Goal: Find specific page/section: Find specific page/section

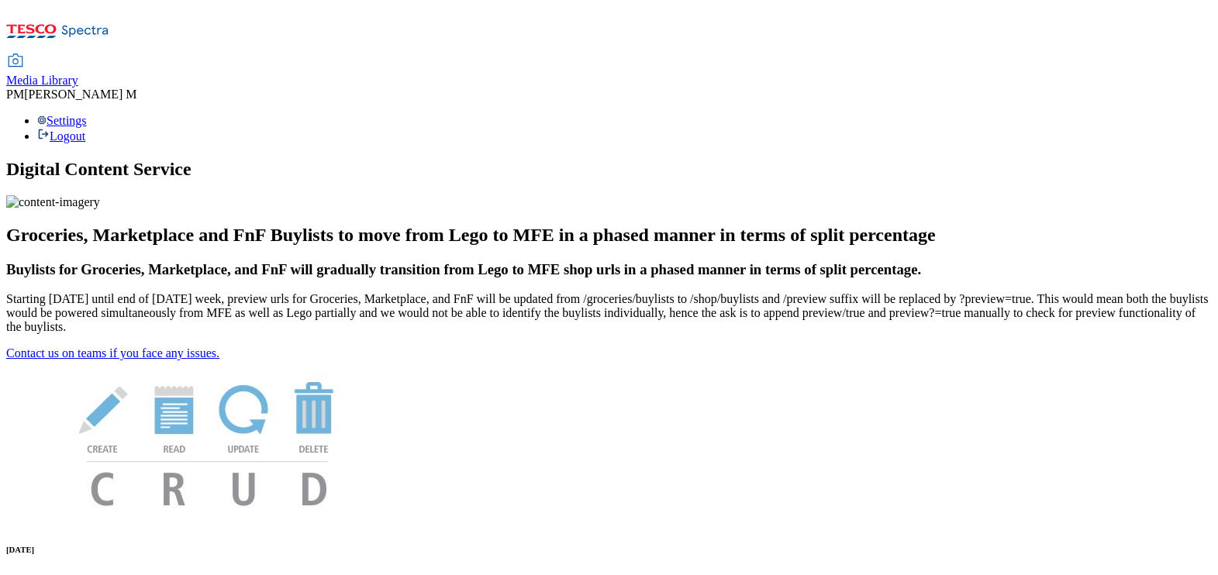
click at [78, 74] on span "Media Library" at bounding box center [42, 80] width 72 height 13
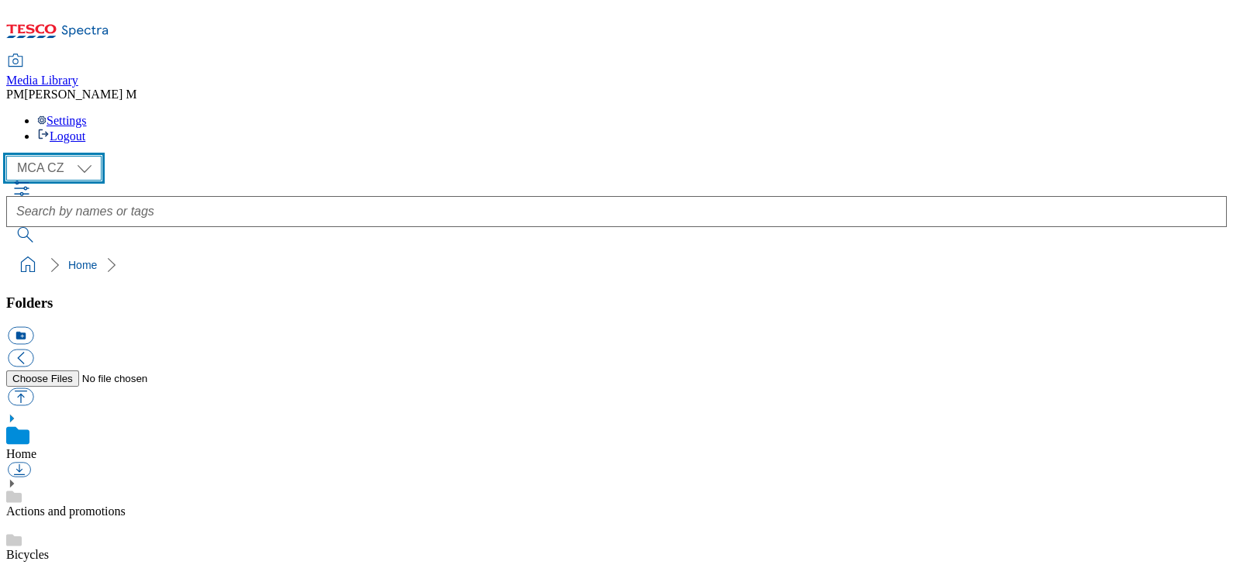
click at [70, 156] on select "MCA CZ MCA HU MCA SK" at bounding box center [53, 168] width 95 height 25
select select "flare-mca-hu"
click at [10, 156] on select "MCA CZ MCA HU MCA SK" at bounding box center [53, 168] width 95 height 25
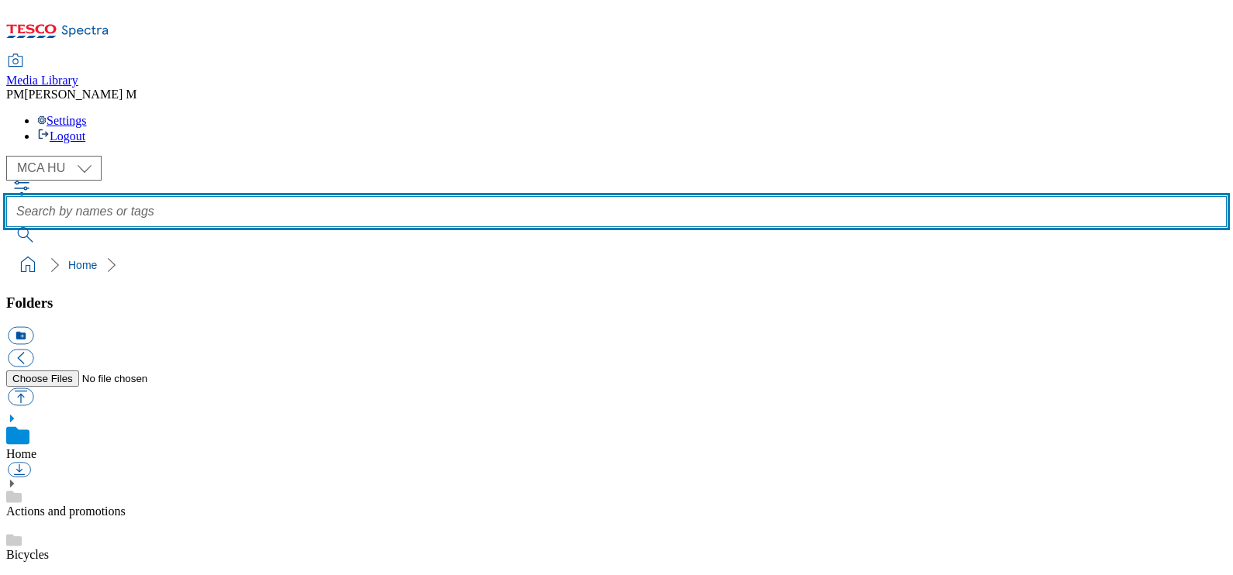
click at [508, 196] on input "text" at bounding box center [616, 211] width 1220 height 31
type input "u30"
click at [6, 227] on button "submit" at bounding box center [26, 235] width 40 height 16
